Goal: Check status: Check status

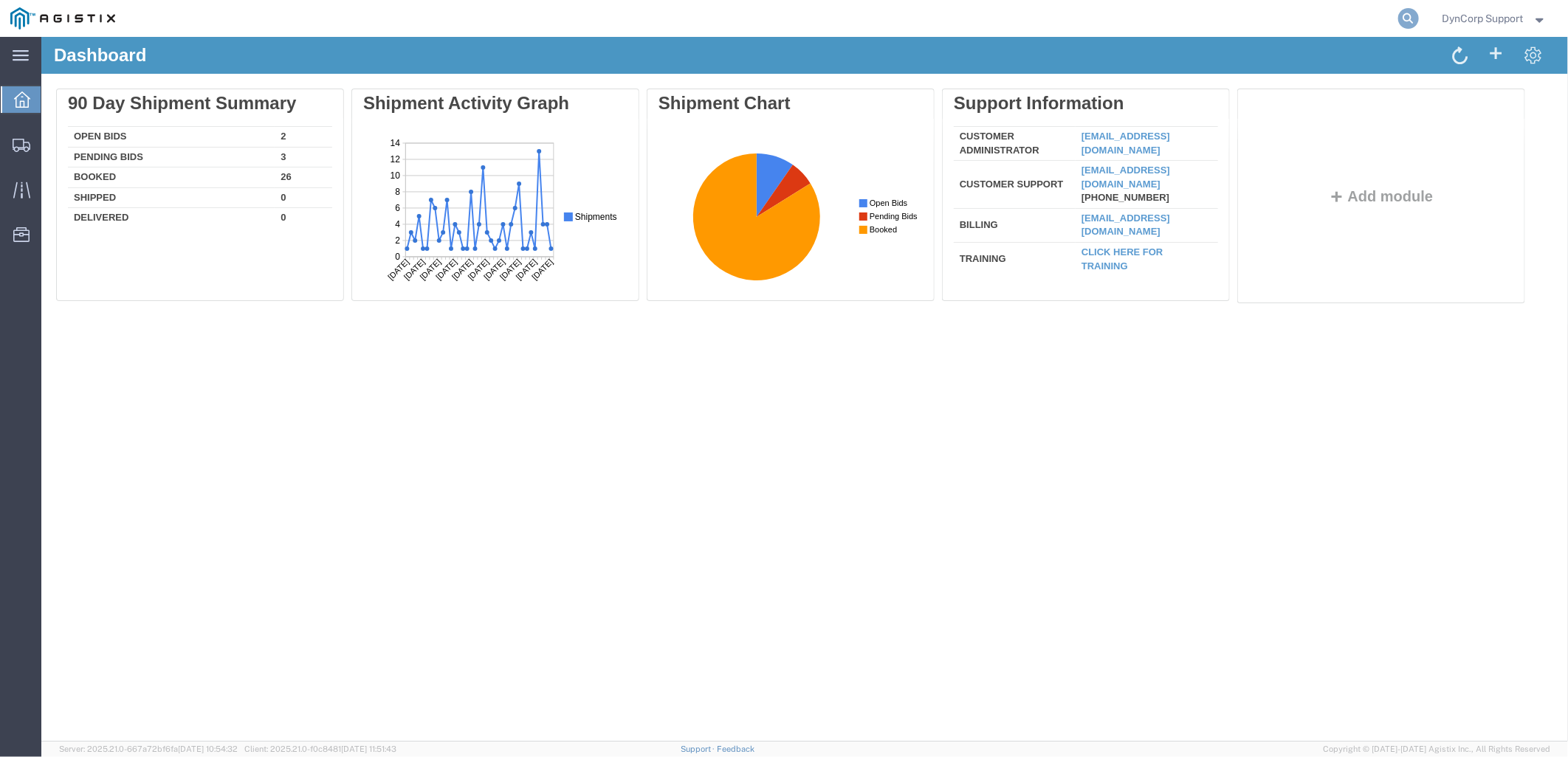
click at [1406, 15] on icon at bounding box center [1408, 18] width 21 height 21
click at [1310, 11] on input "search" at bounding box center [1174, 18] width 449 height 35
paste input "56968246"
click at [1398, 23] on icon at bounding box center [1408, 18] width 21 height 21
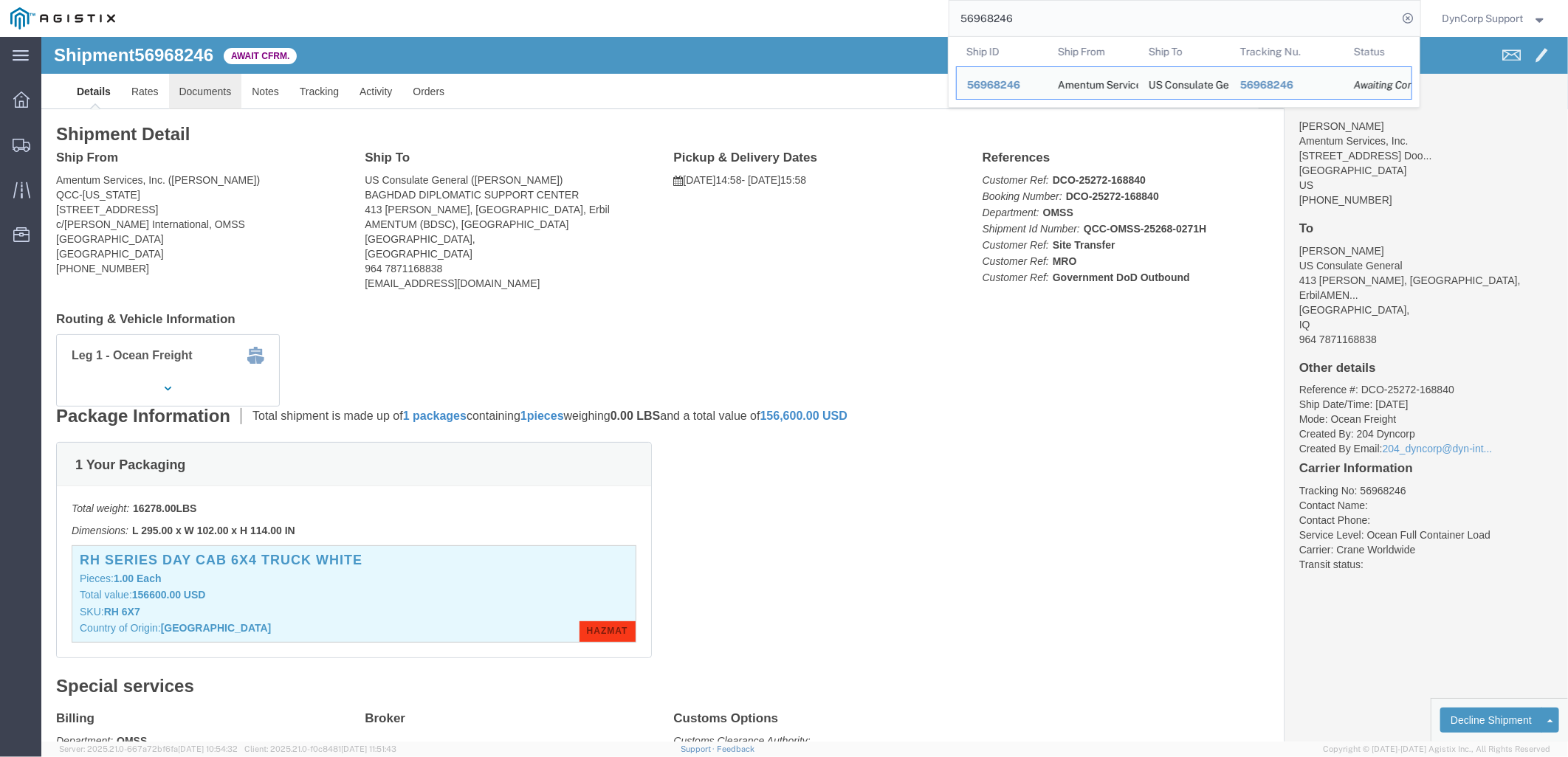
click link "Documents"
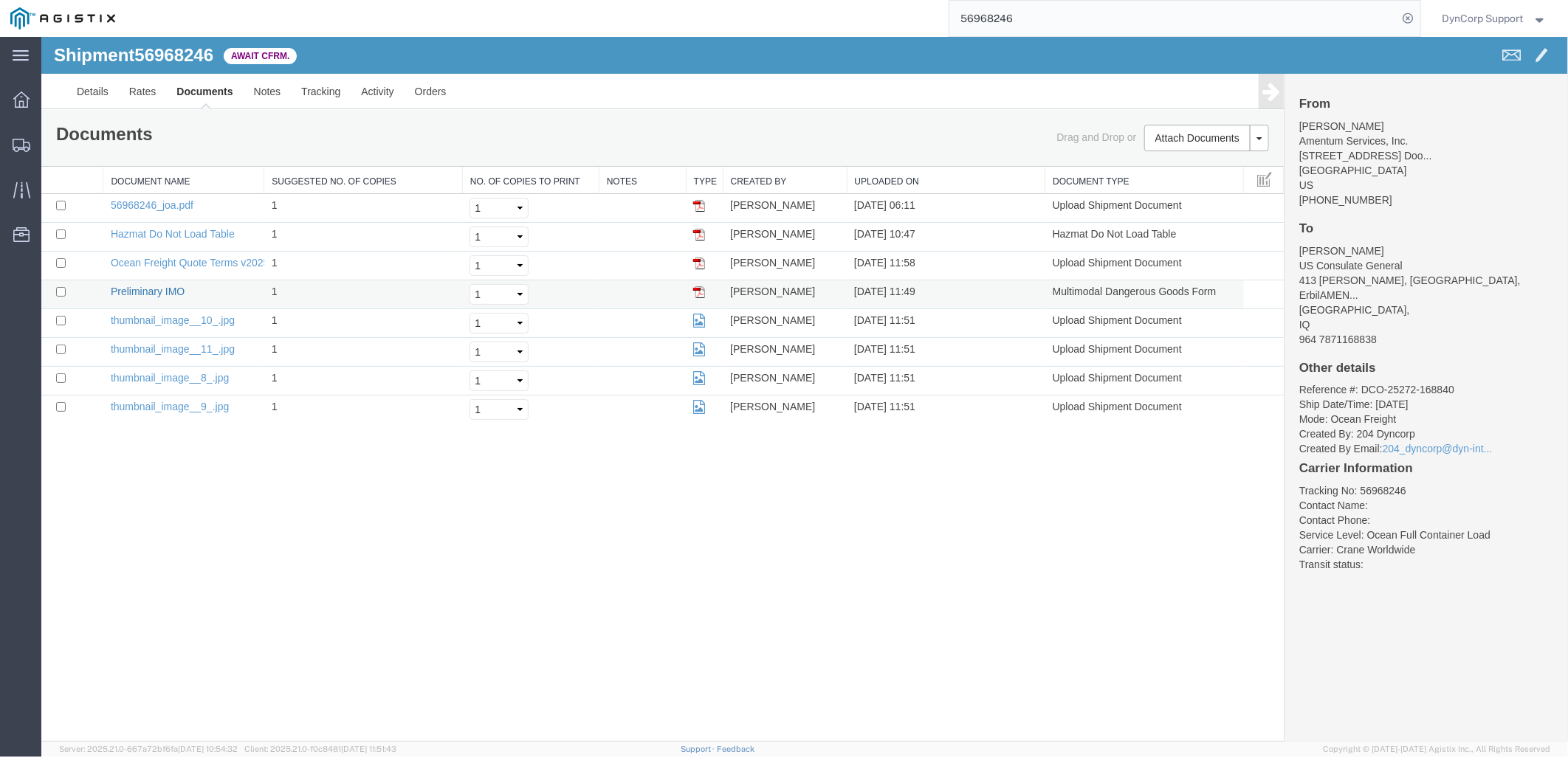
click at [136, 290] on link "Preliminary IMO" at bounding box center [147, 290] width 74 height 12
click at [107, 87] on link "Details" at bounding box center [92, 90] width 52 height 35
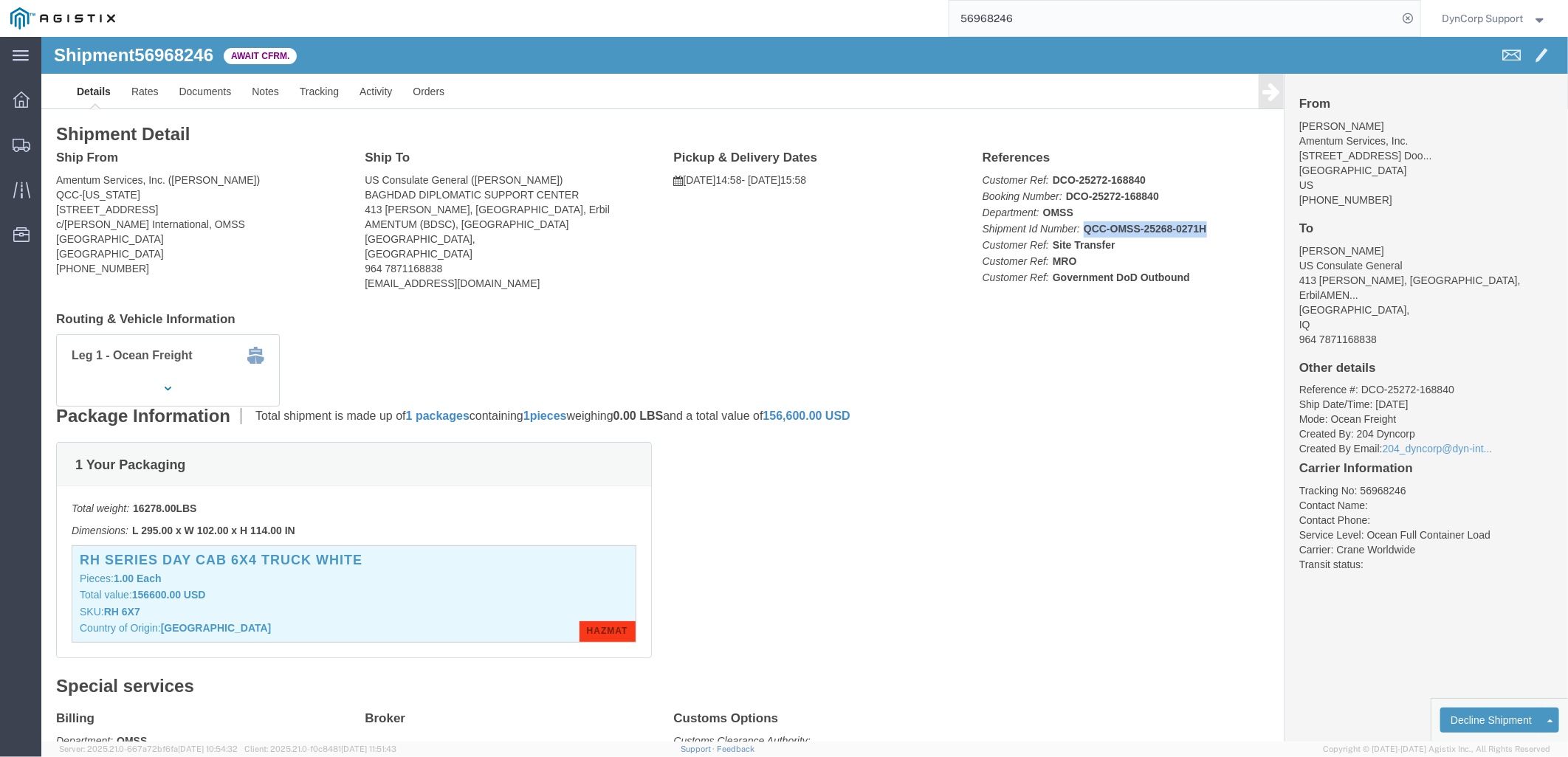
drag, startPoint x: 1035, startPoint y: 192, endPoint x: 1163, endPoint y: 196, distance: 128.1
click p "Customer Ref: DCO-25272-168840 Booking Number: DCO-25272-168840 Department: OMS…"
click link "Documents"
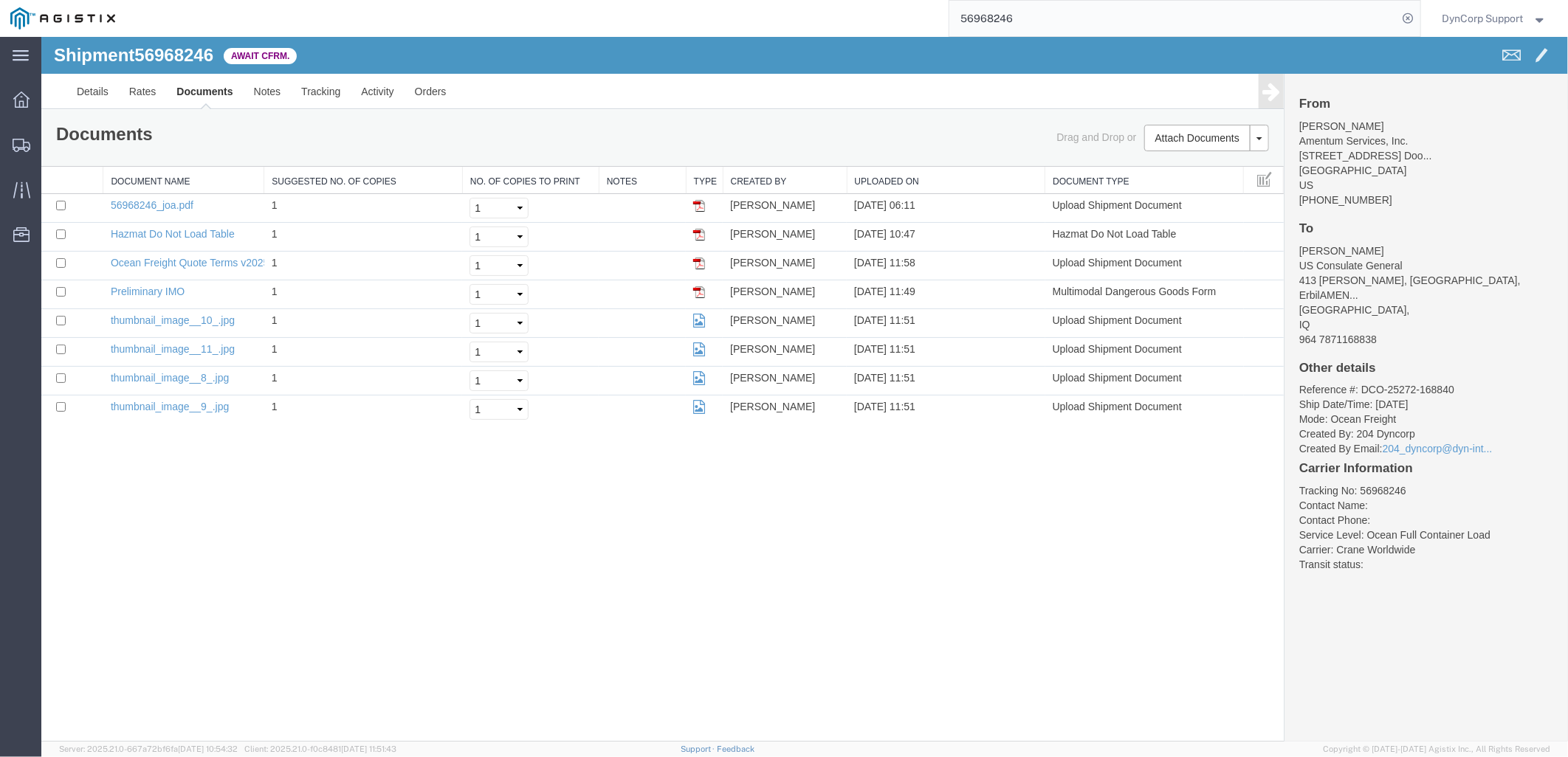
click at [293, 535] on div "Shipment 56968246 8 of 8 Await Cfrm. Details Rates Documents Notes Tracking Act…" at bounding box center [804, 388] width 1527 height 705
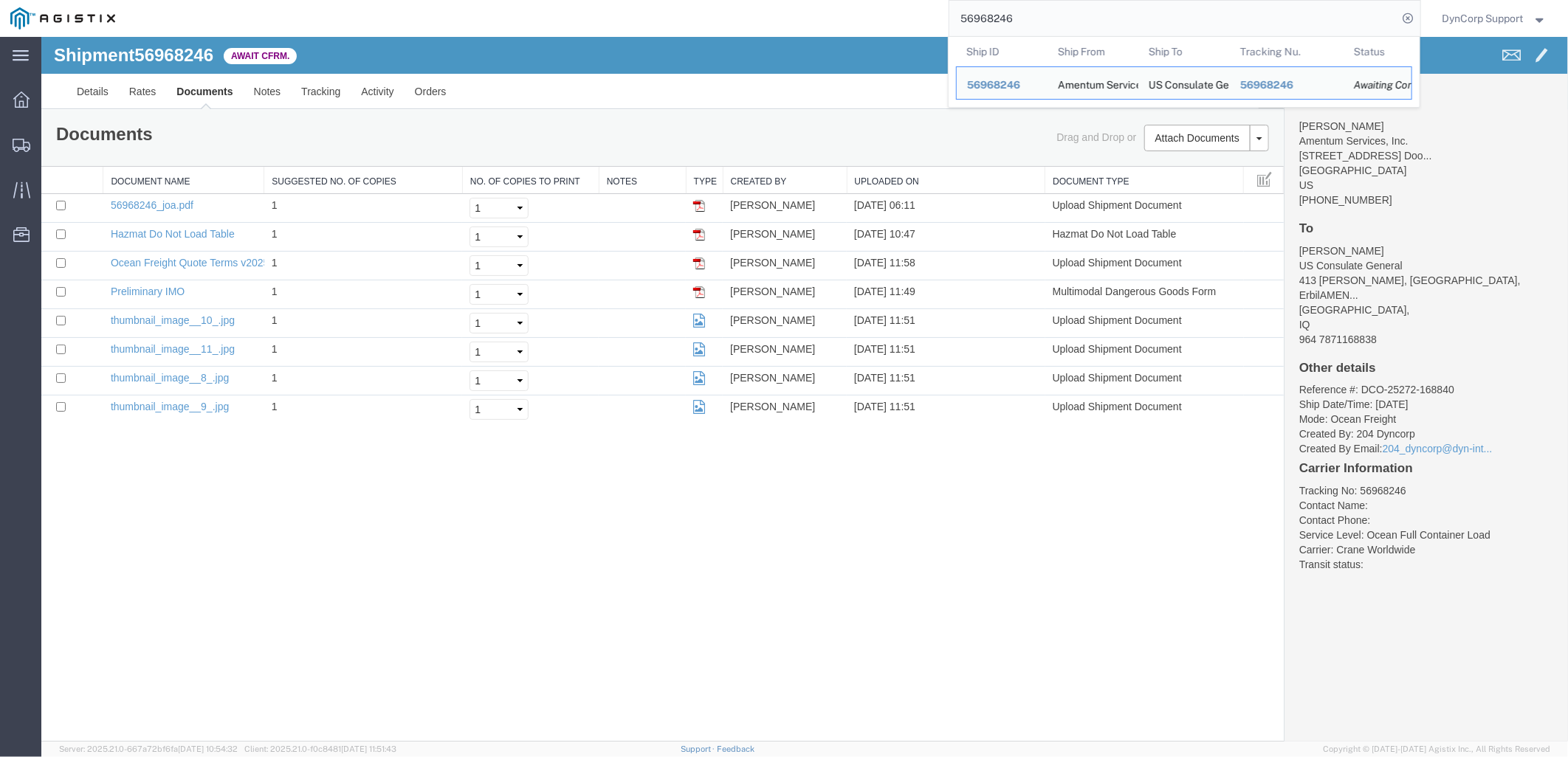
click at [1067, 23] on input "56968246" at bounding box center [1174, 18] width 449 height 35
click at [851, 27] on div "56968246 Ship ID Ship From Ship To Tracking Nu. Status Ship ID 56968246 Ship Fr…" at bounding box center [773, 18] width 1295 height 37
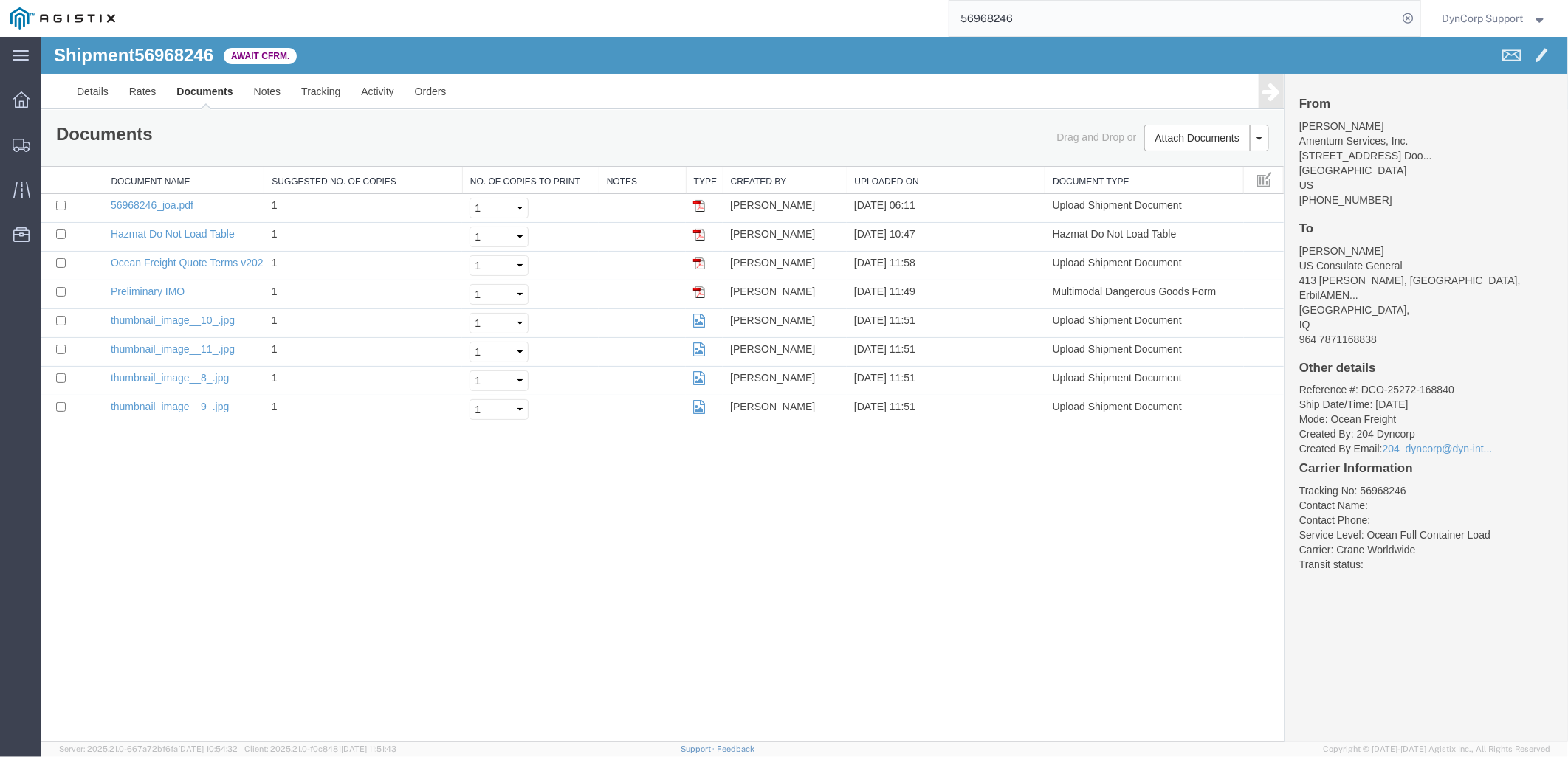
paste input "71"
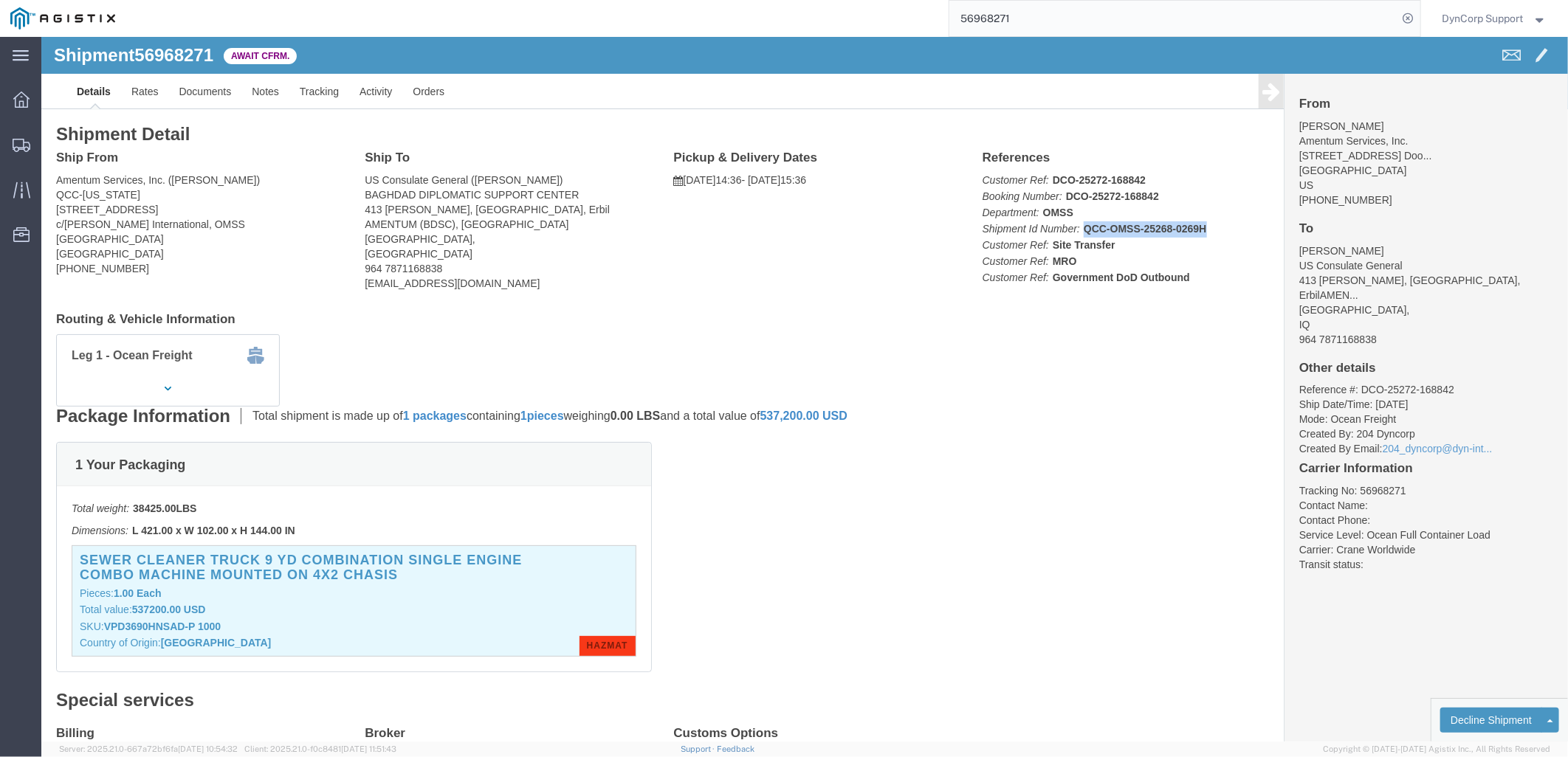
drag, startPoint x: 1035, startPoint y: 196, endPoint x: 1160, endPoint y: 192, distance: 125.1
click p "Customer Ref: DCO-25272-168842 Booking Number: DCO-25272-168842 Department: OMS…"
drag, startPoint x: 1086, startPoint y: 23, endPoint x: 1071, endPoint y: 18, distance: 15.8
click at [1086, 23] on input "56968271" at bounding box center [1174, 18] width 449 height 35
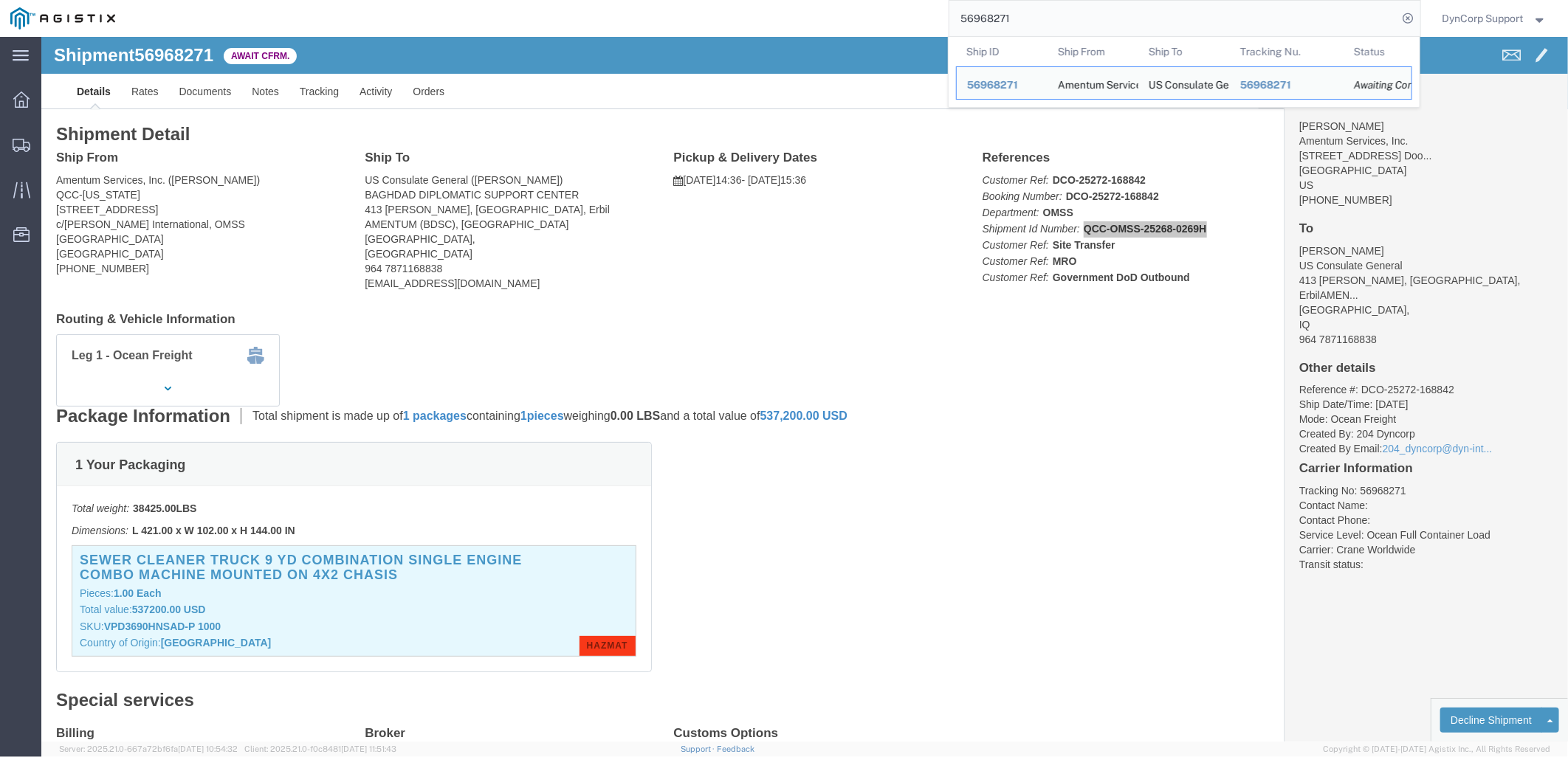
drag, startPoint x: 1062, startPoint y: 16, endPoint x: 844, endPoint y: 16, distance: 218.0
click at [847, 16] on div "56968271 Ship ID Ship From Ship To Tracking Nu. Status Ship ID 56968271 Ship Fr…" at bounding box center [773, 18] width 1295 height 37
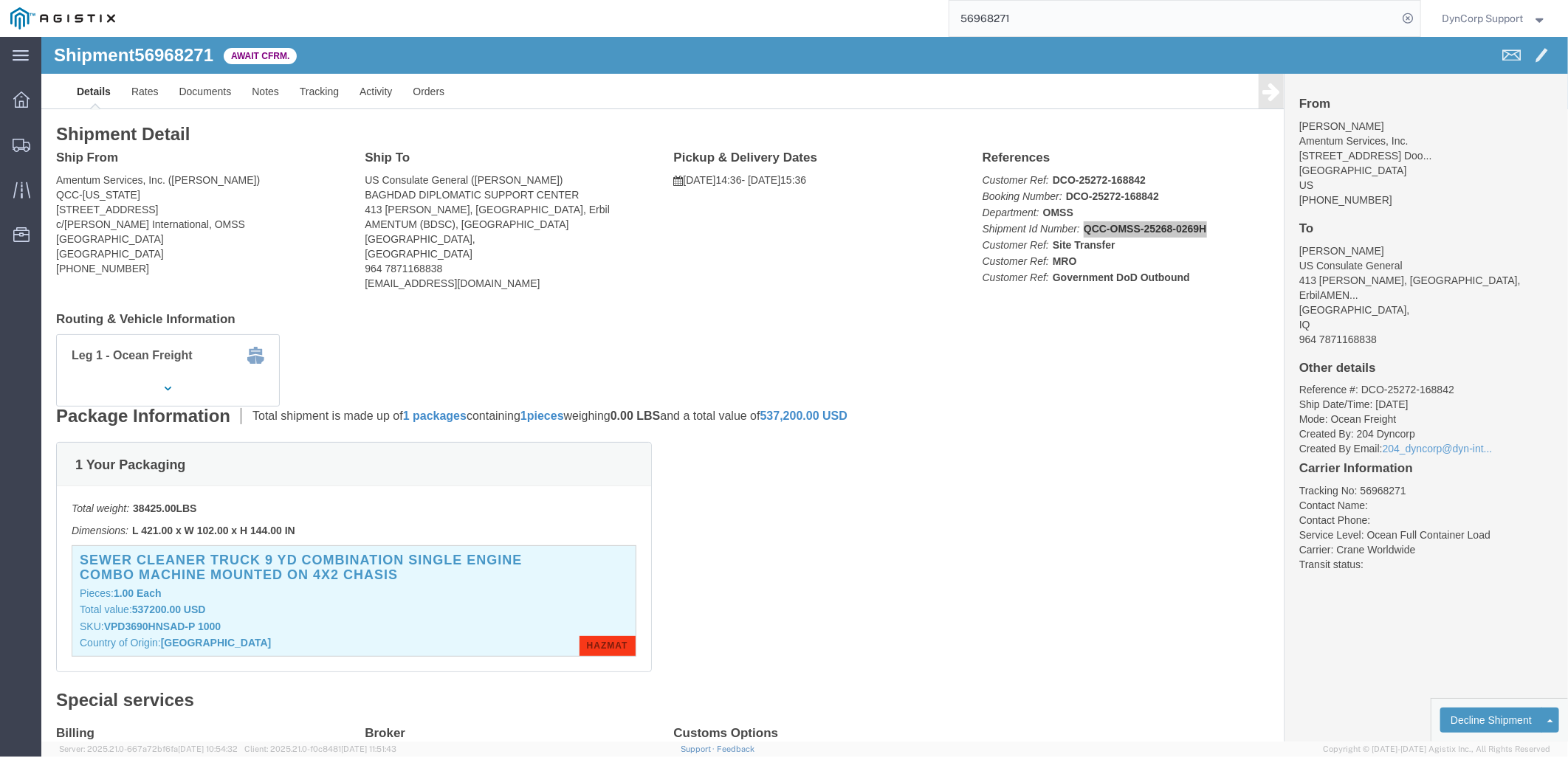
paste input "60"
type input "56968260"
click at [1411, 17] on icon at bounding box center [1408, 18] width 21 height 21
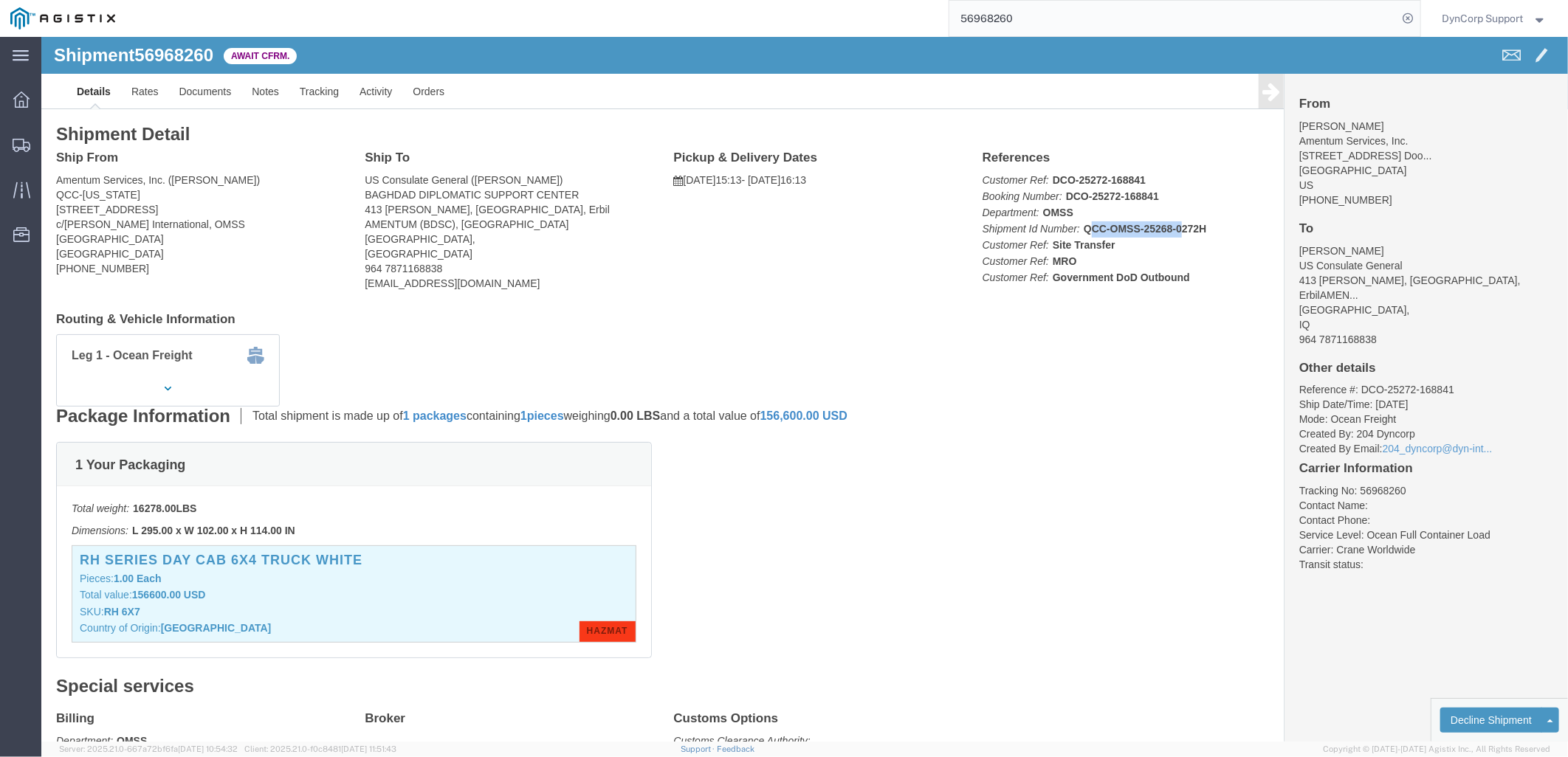
drag, startPoint x: 1041, startPoint y: 194, endPoint x: 1136, endPoint y: 192, distance: 95.0
click b "QCC-OMSS-25268-0272H"
click div "Leg 1 - Ocean Freight Vehicle 1: Flat Rack (40 Feet) Number of containers: 1 Co…"
drag, startPoint x: 1038, startPoint y: 192, endPoint x: 1164, endPoint y: 197, distance: 126.1
click p "Customer Ref: DCO-25272-168841 Booking Number: DCO-25272-168841 Department: OMS…"
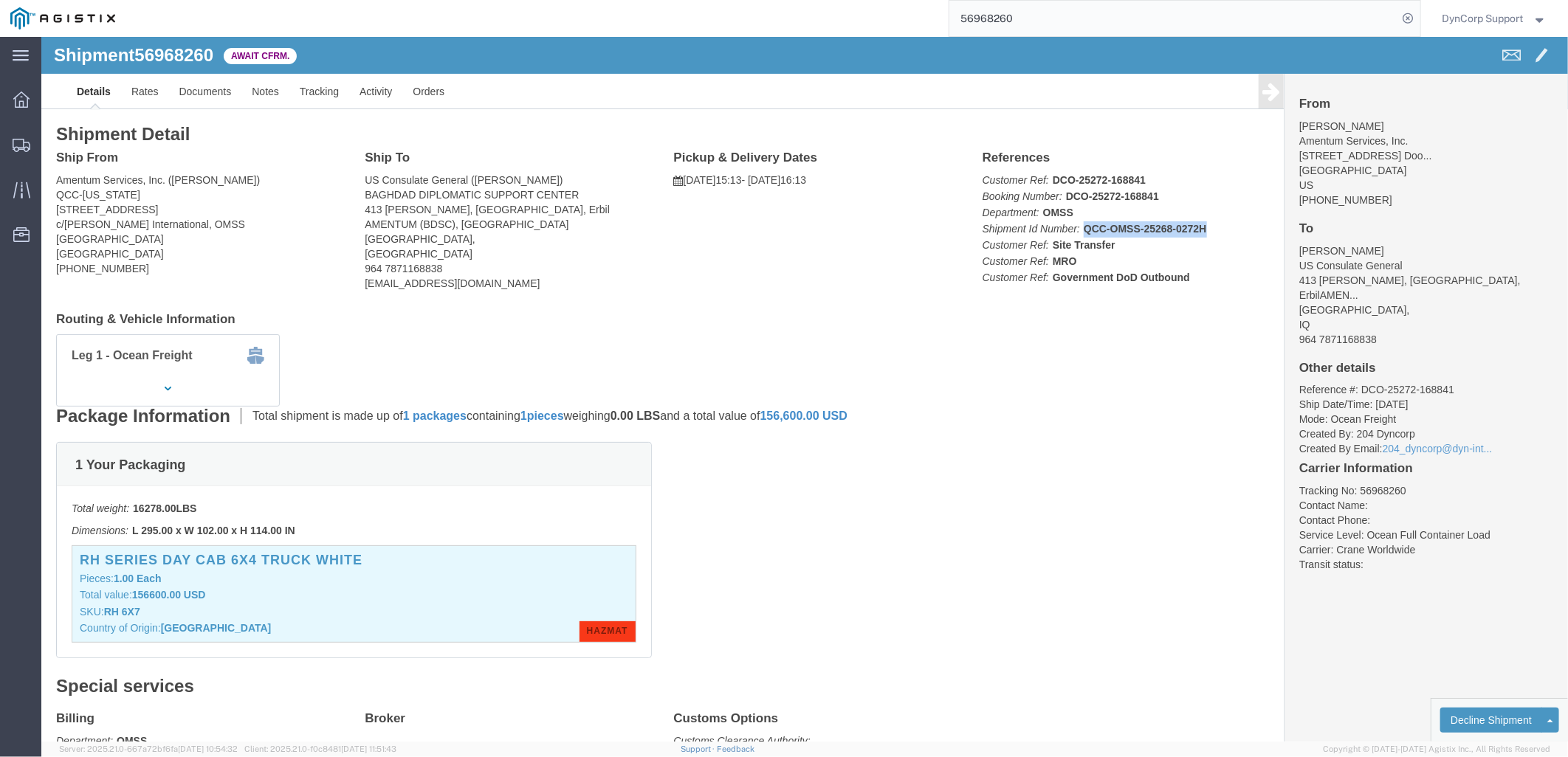
copy b "QCC-OMSS-25268-0272H"
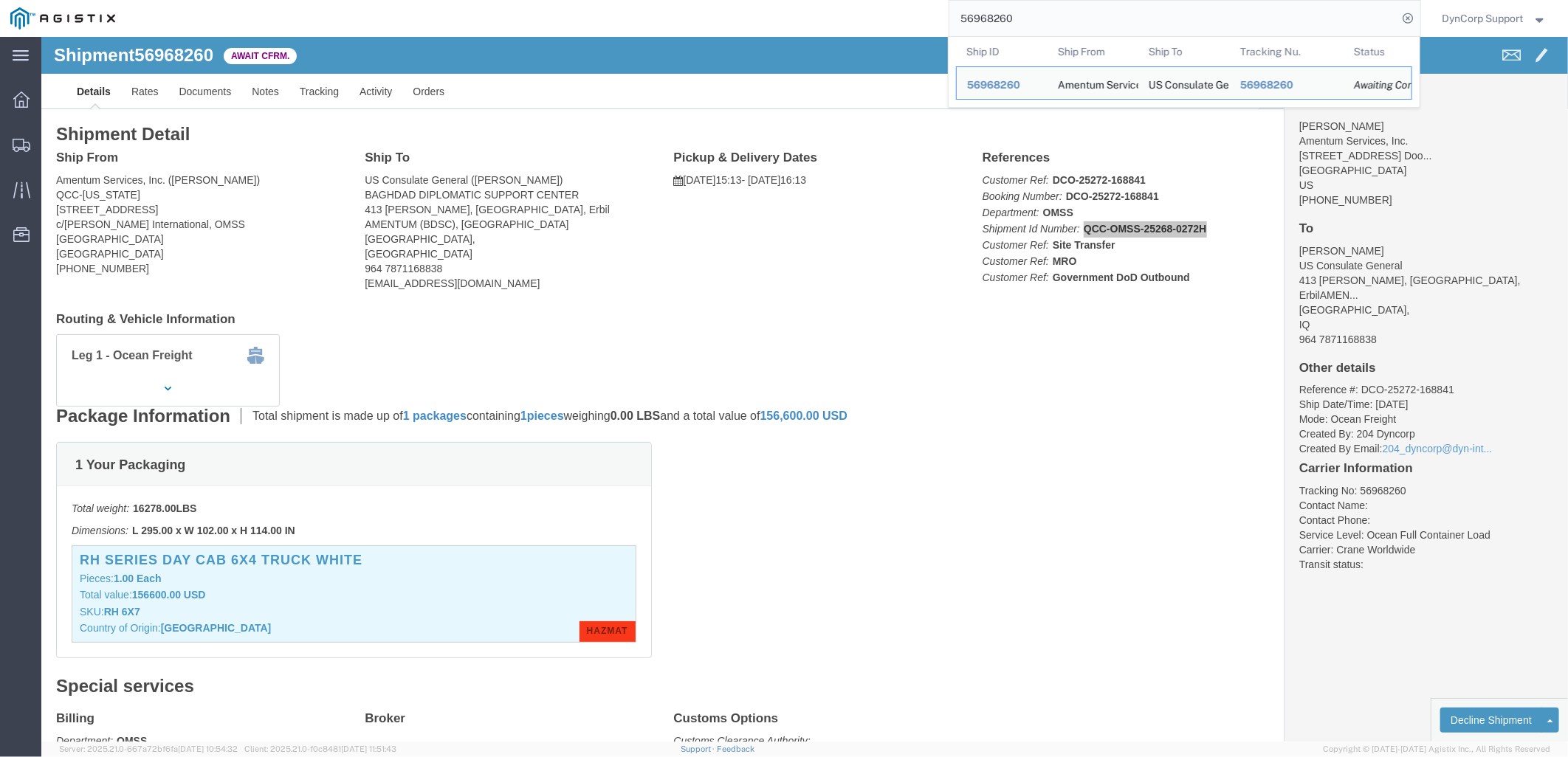
click at [1083, 21] on input "56968260" at bounding box center [1174, 18] width 449 height 35
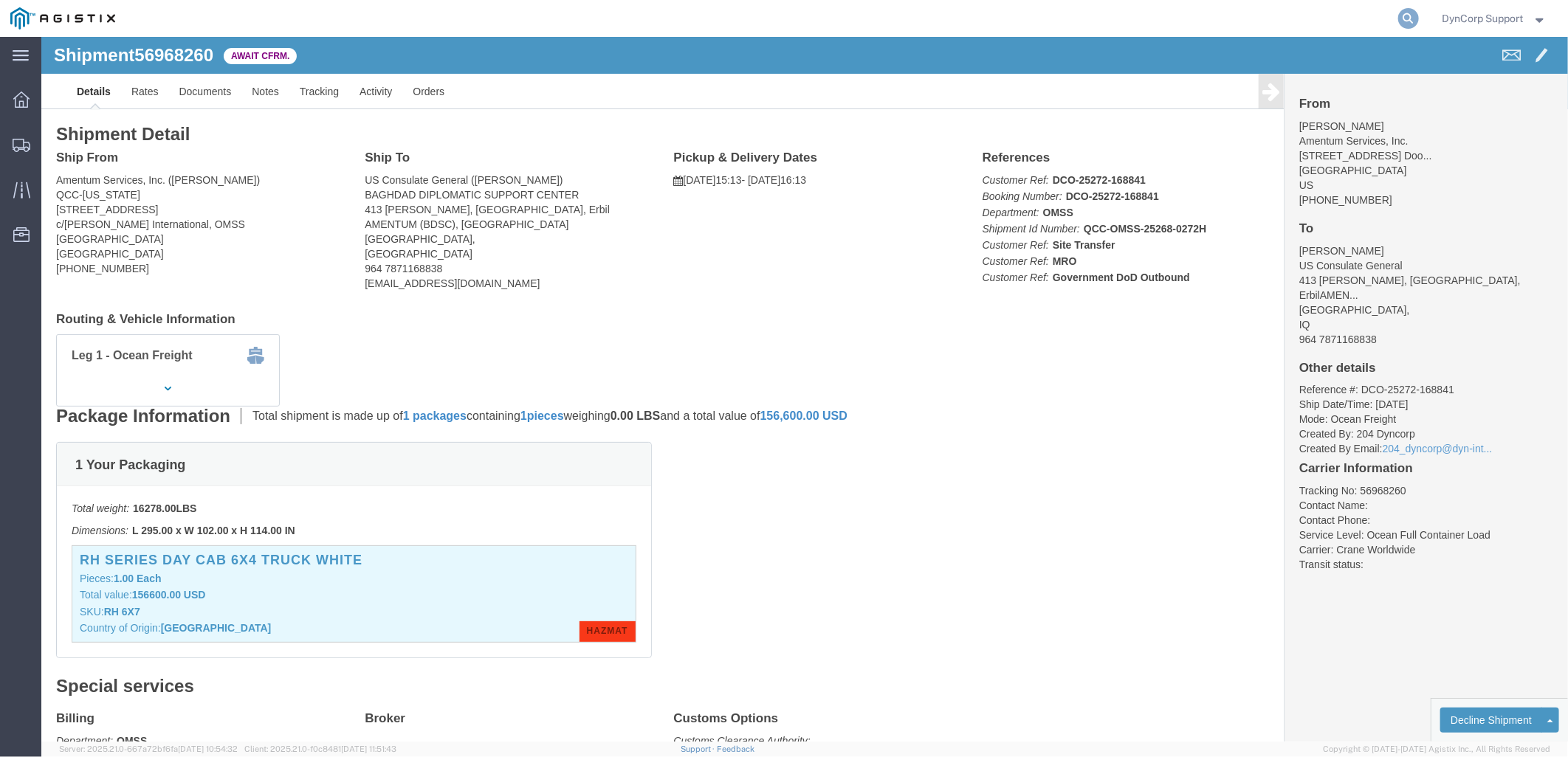
click at [1405, 23] on icon at bounding box center [1408, 18] width 21 height 21
paste input "56985728"
type input "56985728"
click at [1400, 21] on icon at bounding box center [1408, 18] width 21 height 21
drag, startPoint x: 1049, startPoint y: 196, endPoint x: 1157, endPoint y: 200, distance: 108.1
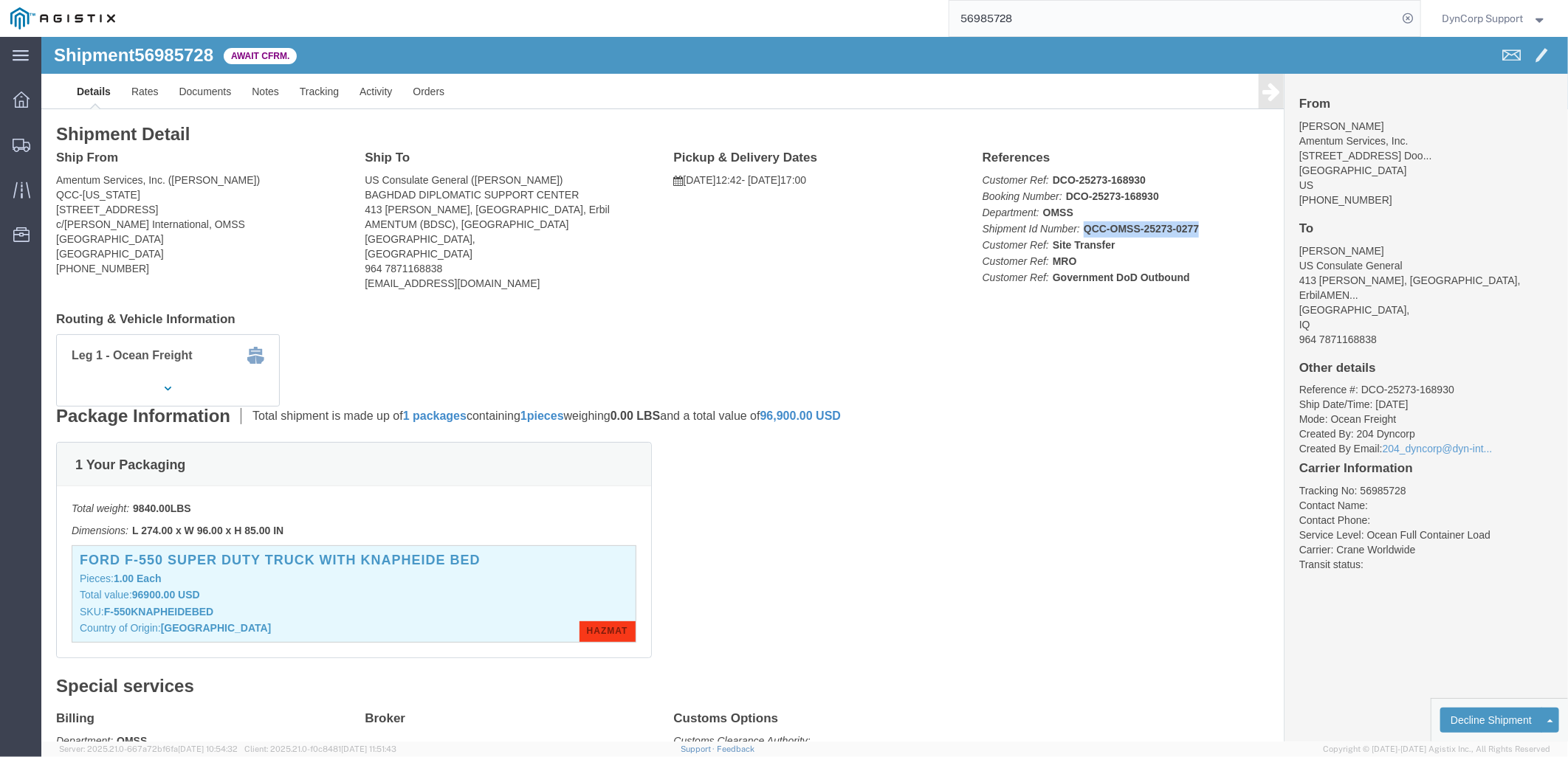
click p "Customer Ref: DCO-25273-168930 Booking Number: DCO-25273-168930 Department: OMS…"
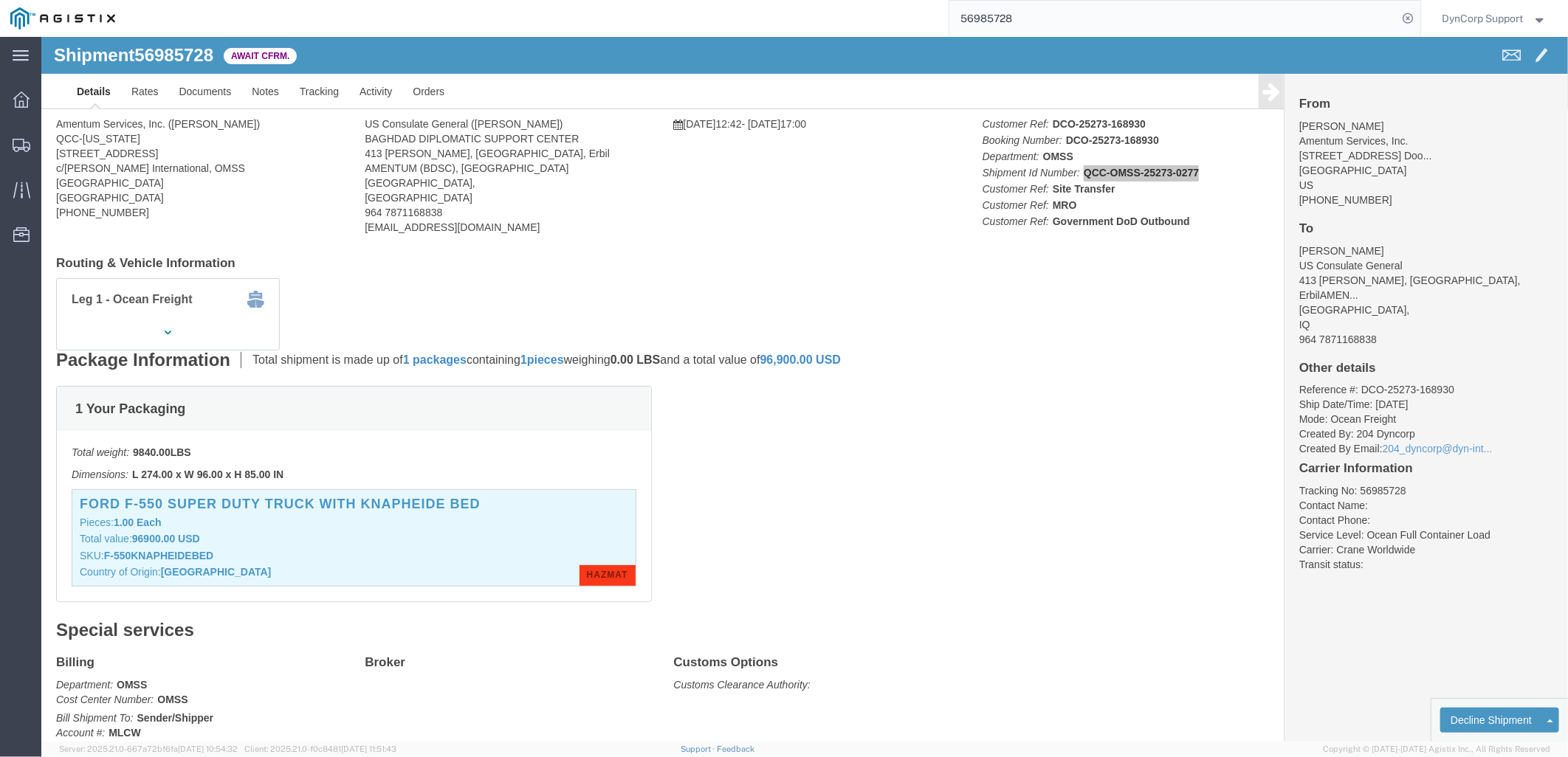
scroll to position [164, 0]
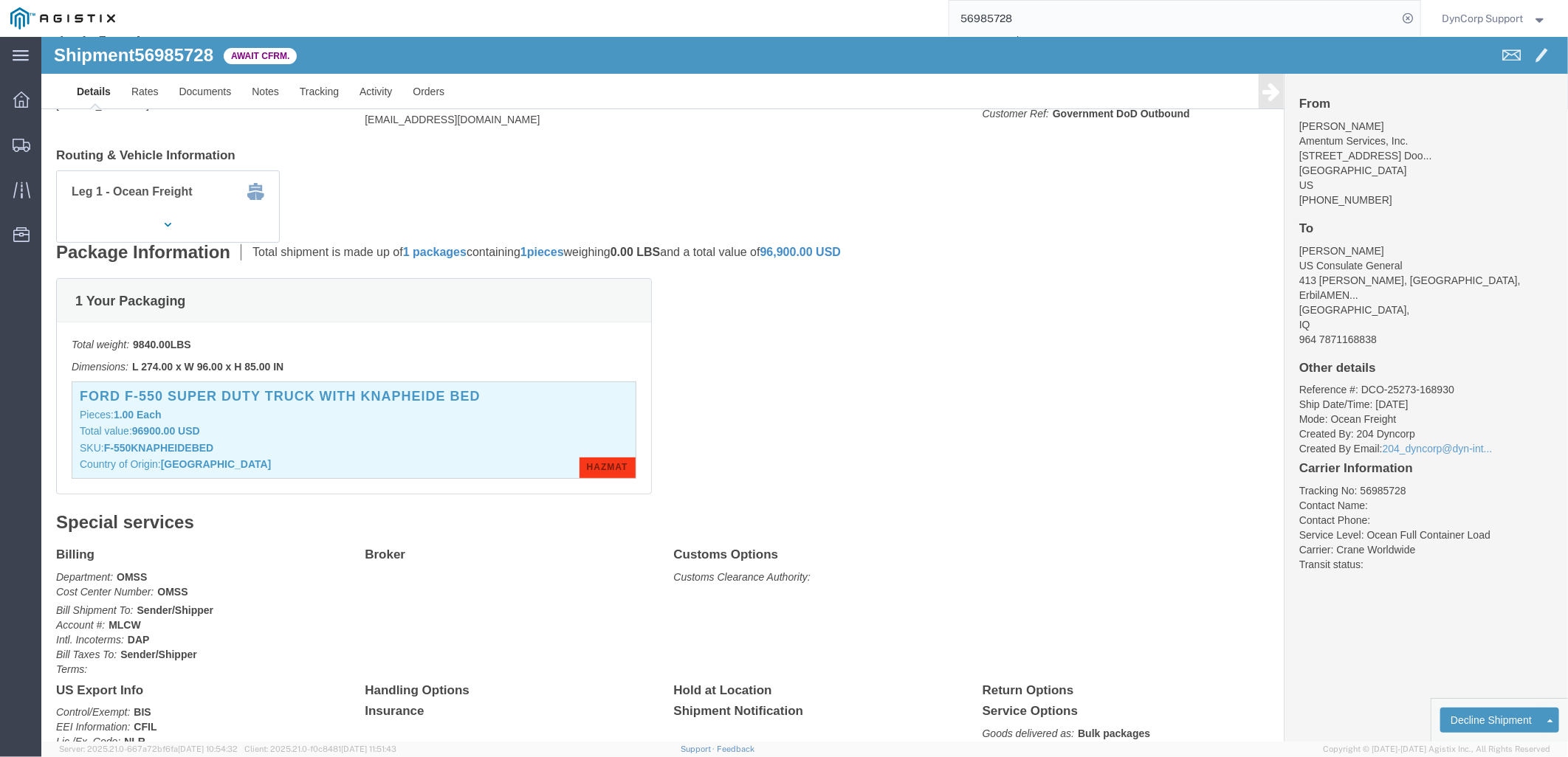
drag, startPoint x: 820, startPoint y: 349, endPoint x: 748, endPoint y: 385, distance: 80.5
click div "1 Your Packaging Total weight: 9840.00 LBS Dimensions: L 274.00 x W 96.00 x H 8…"
drag, startPoint x: 1037, startPoint y: 165, endPoint x: 915, endPoint y: 157, distance: 122.3
click div "Leg 1 - Ocean Freight Vehicle 1: Flat Rack (40 Feet) Number of containers: 1"
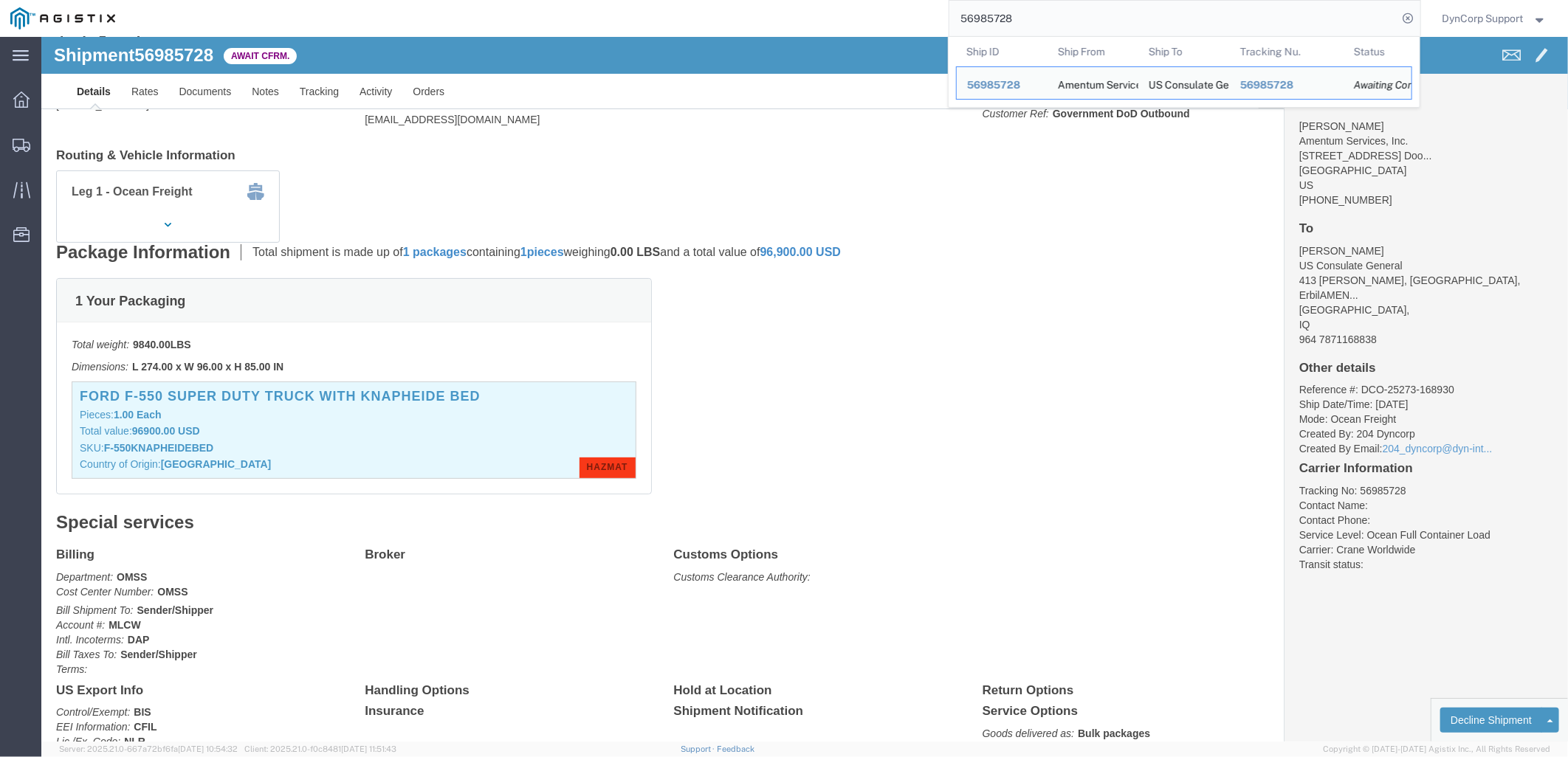
click at [1157, 30] on input "56985728" at bounding box center [1174, 18] width 449 height 35
drag, startPoint x: 999, startPoint y: 84, endPoint x: 953, endPoint y: 50, distance: 57.2
click at [999, 84] on span "56985728" at bounding box center [993, 84] width 53 height 12
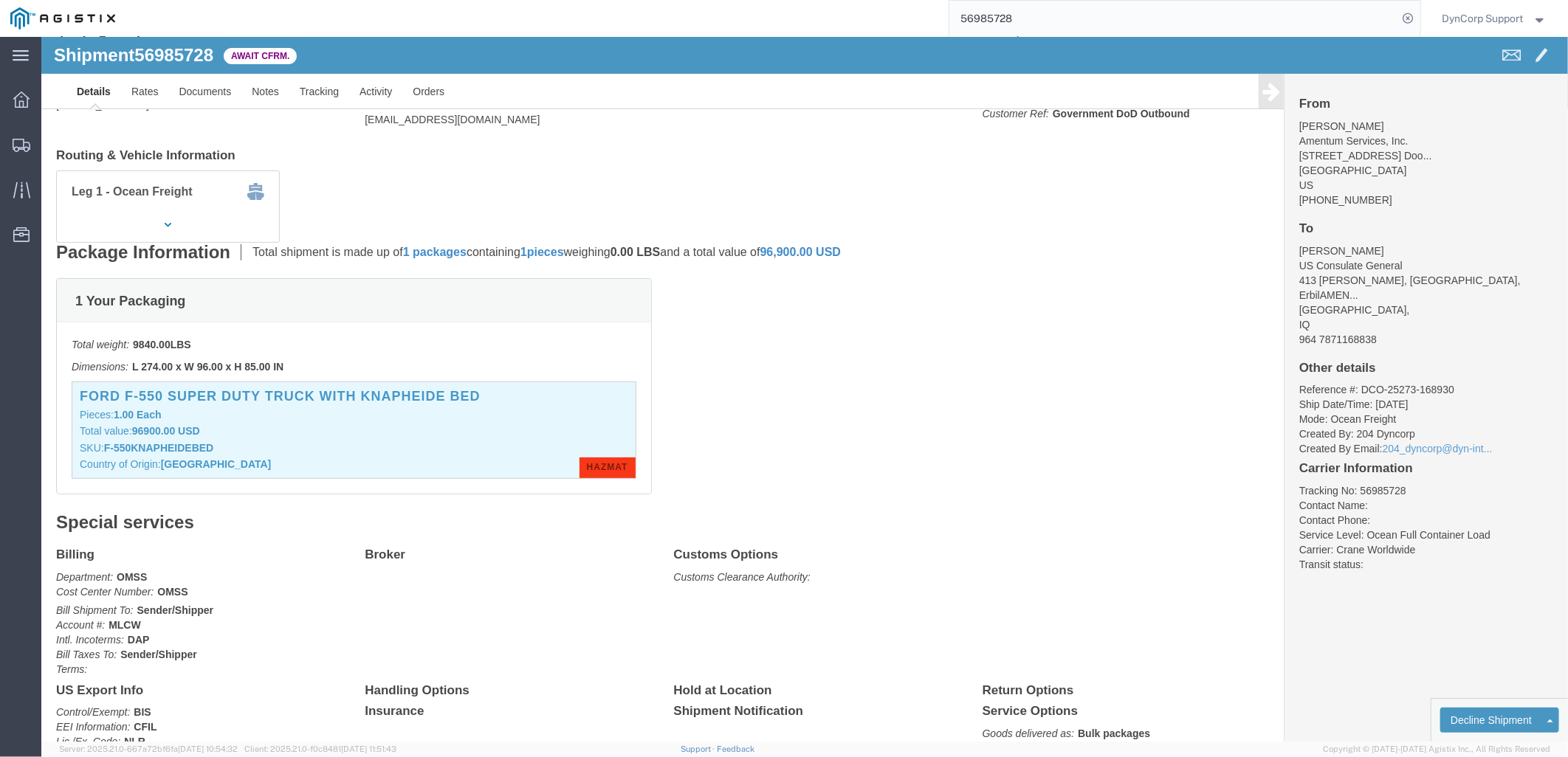
drag, startPoint x: 1112, startPoint y: 143, endPoint x: 917, endPoint y: 280, distance: 238.3
click div "1 Your Packaging Total weight: 9840.00 LBS Dimensions: L 274.00 x W 96.00 x H 8…"
